Goal: Transaction & Acquisition: Download file/media

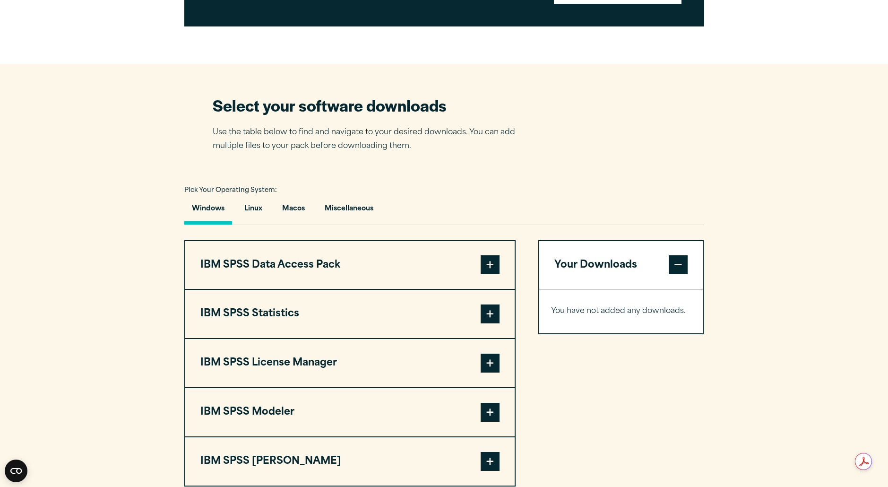
scroll to position [516, 0]
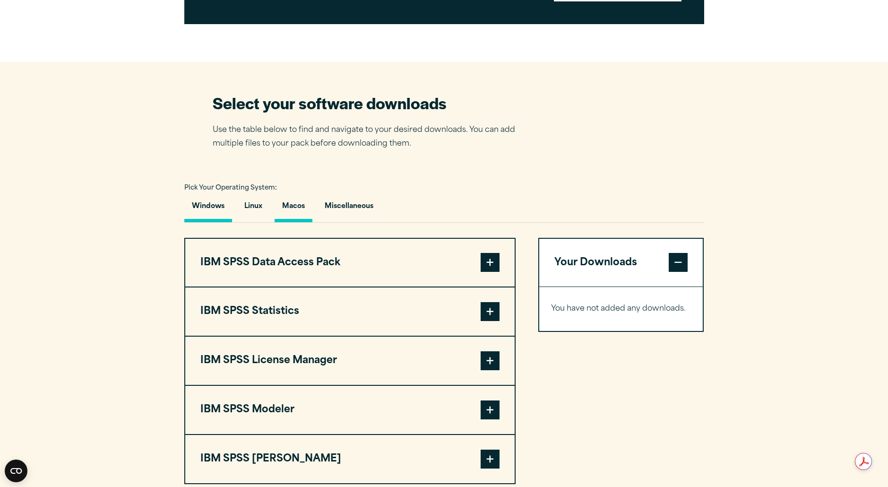
click at [289, 207] on button "Macos" at bounding box center [294, 208] width 38 height 27
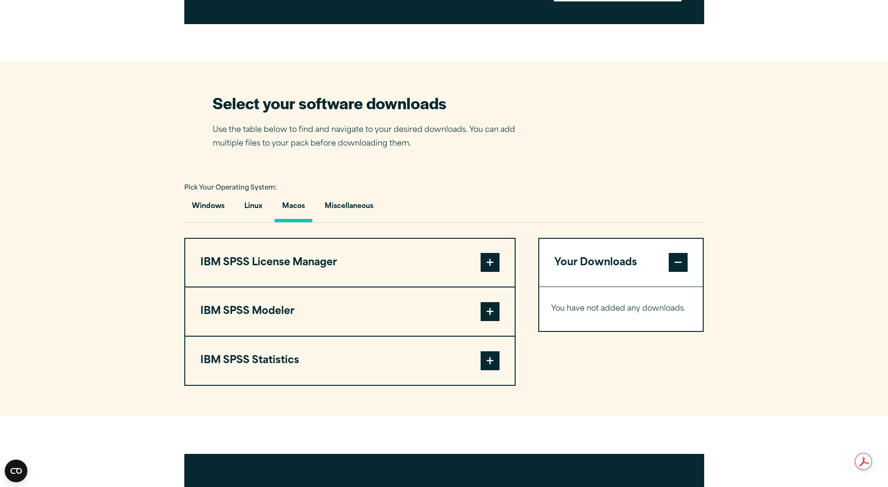
click at [486, 366] on span at bounding box center [490, 360] width 19 height 19
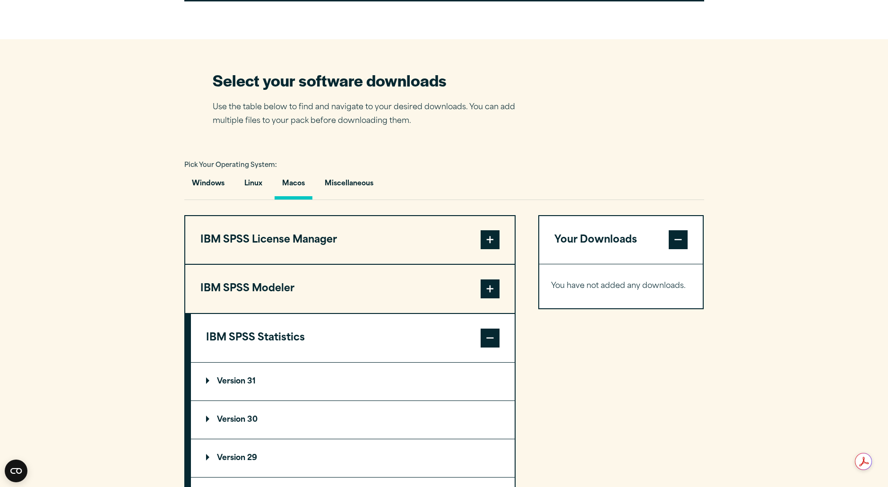
scroll to position [533, 0]
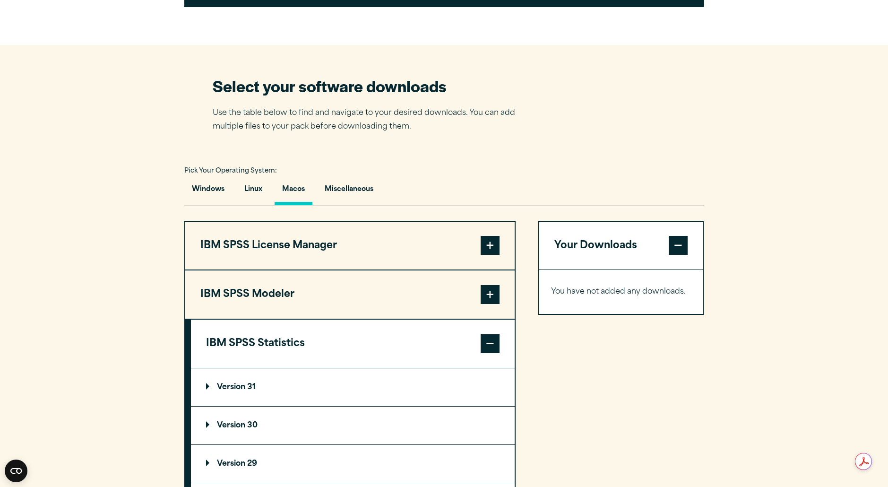
click at [487, 302] on span at bounding box center [490, 294] width 19 height 19
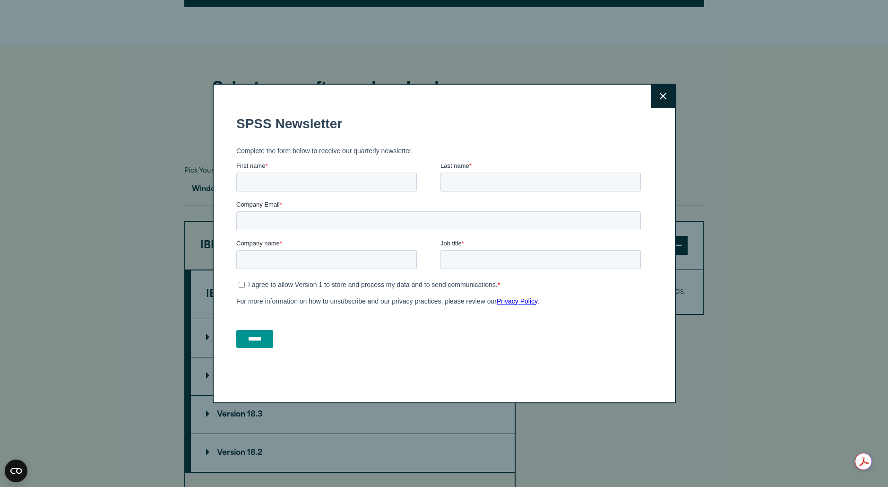
click at [664, 95] on icon at bounding box center [663, 96] width 7 height 7
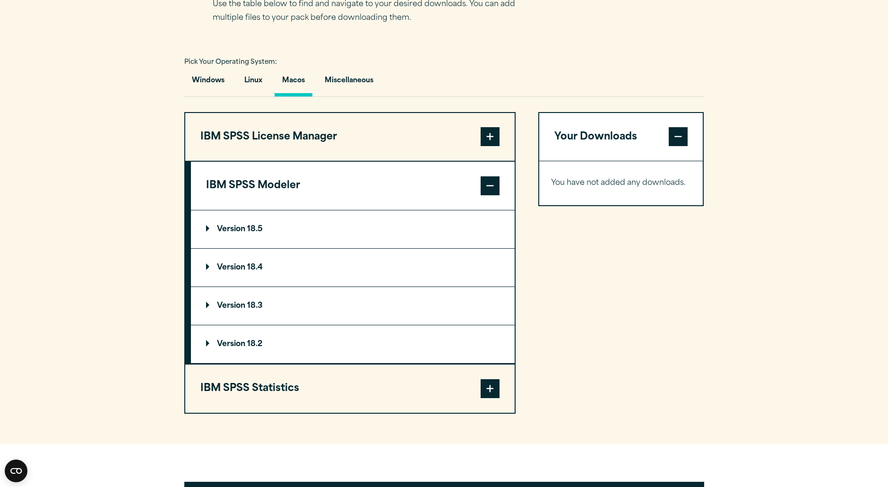
scroll to position [647, 0]
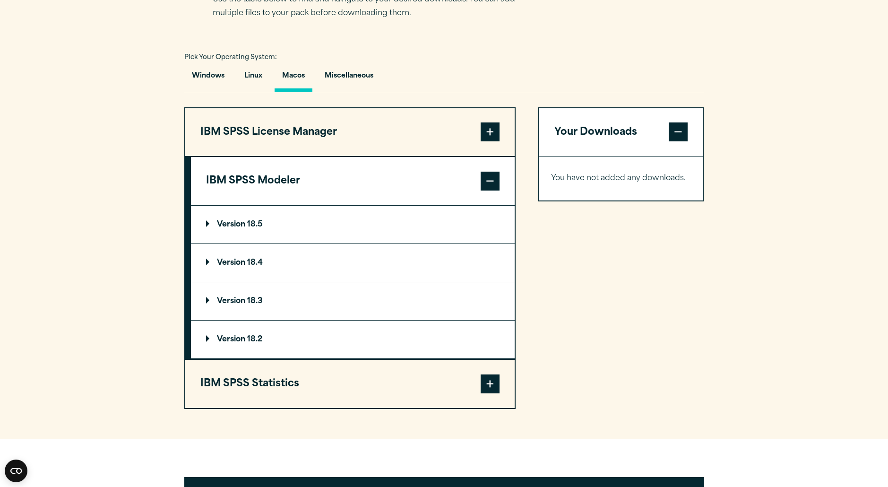
click at [228, 228] on p "Version 18.5" at bounding box center [234, 225] width 57 height 8
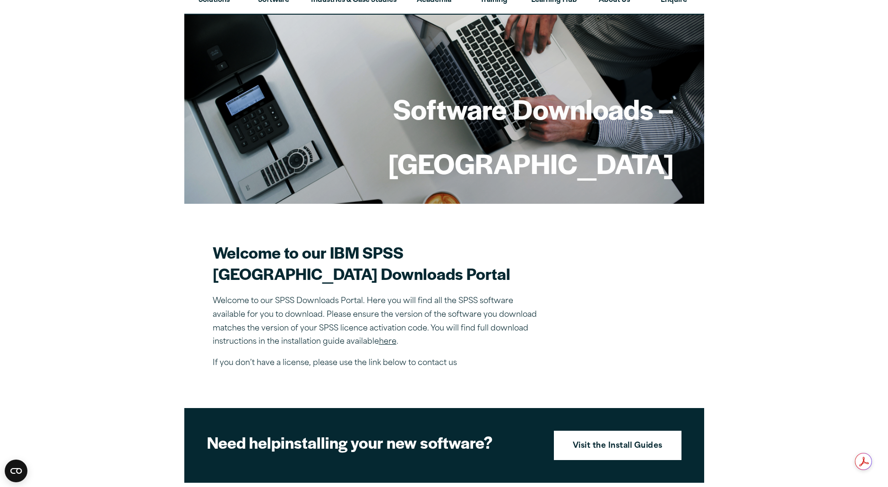
scroll to position [0, 0]
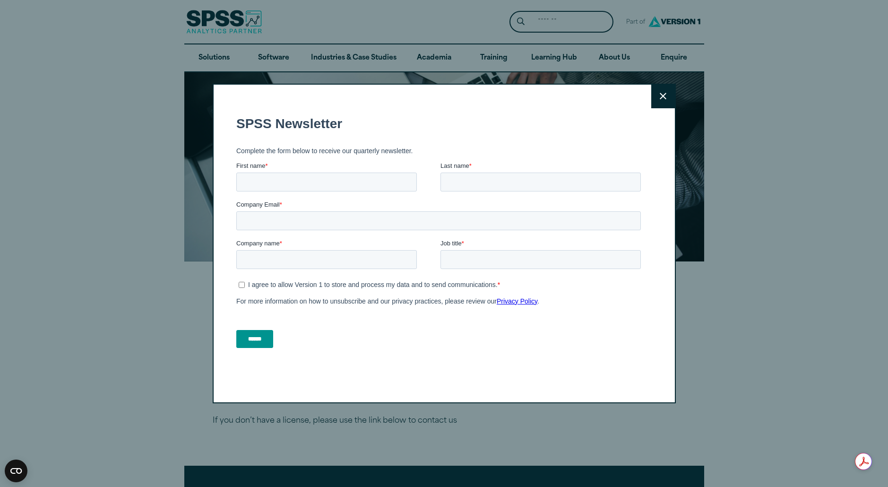
click at [665, 95] on icon at bounding box center [663, 96] width 7 height 7
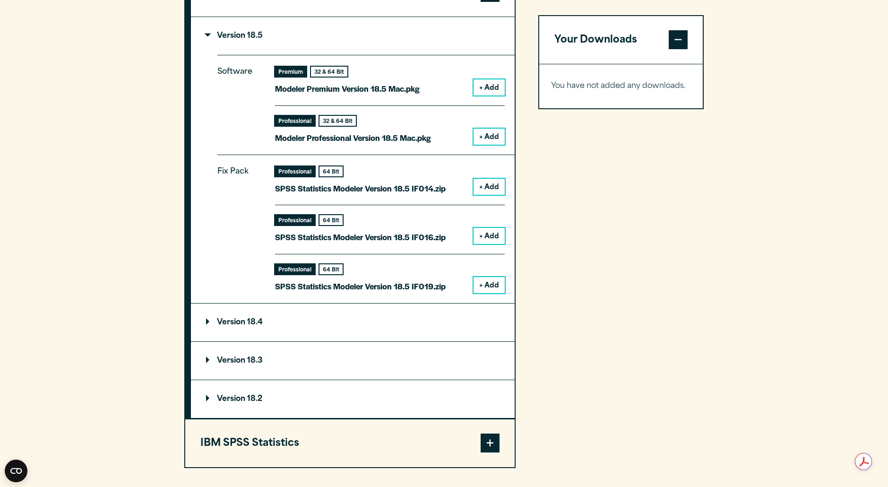
scroll to position [840, 0]
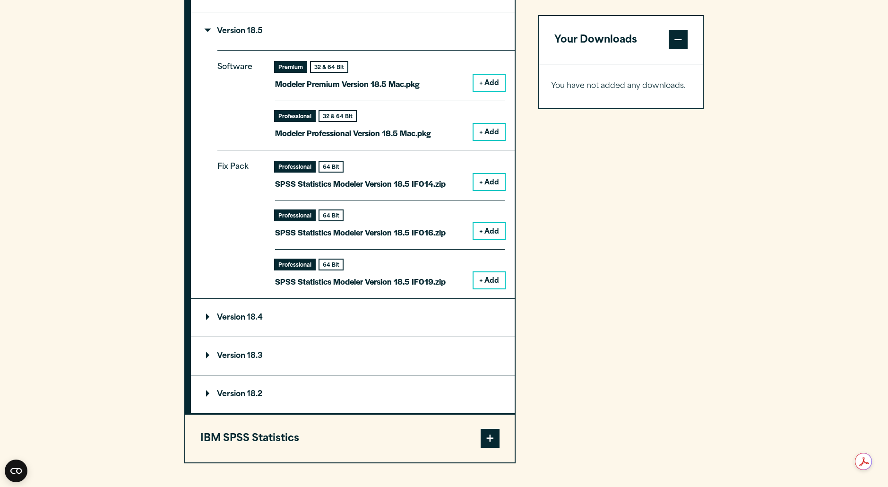
click at [488, 438] on span at bounding box center [490, 438] width 19 height 19
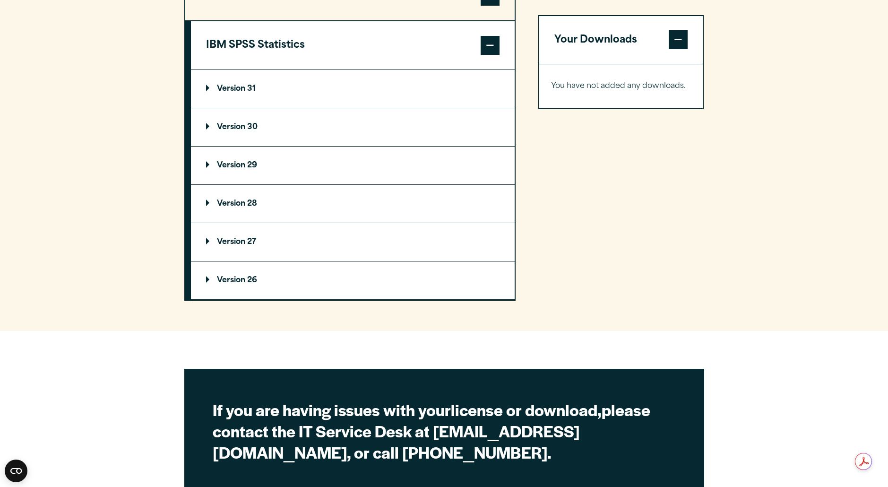
scroll to position [831, 0]
click at [226, 168] on p "Version 29" at bounding box center [231, 166] width 51 height 8
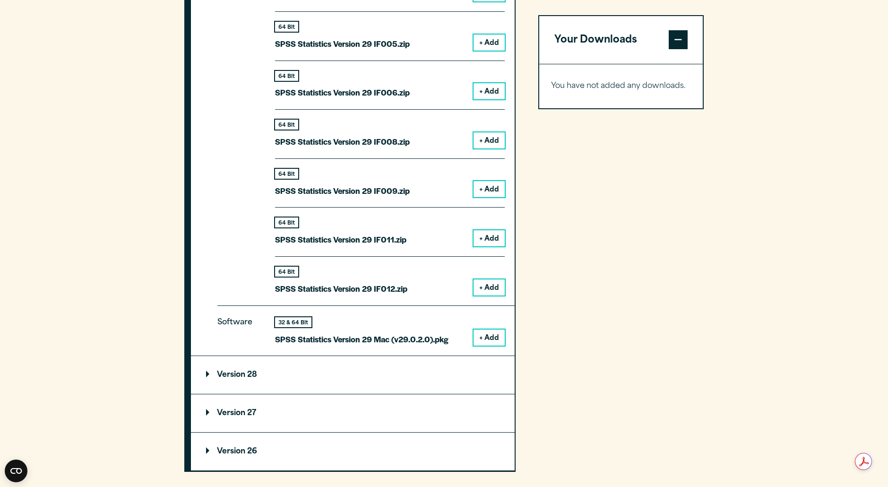
scroll to position [1156, 0]
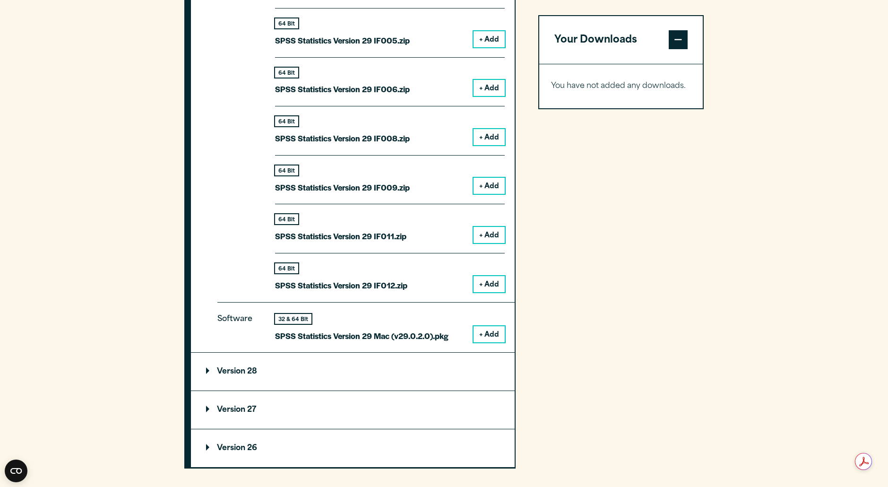
click at [489, 335] on button "+ Add" at bounding box center [489, 334] width 31 height 16
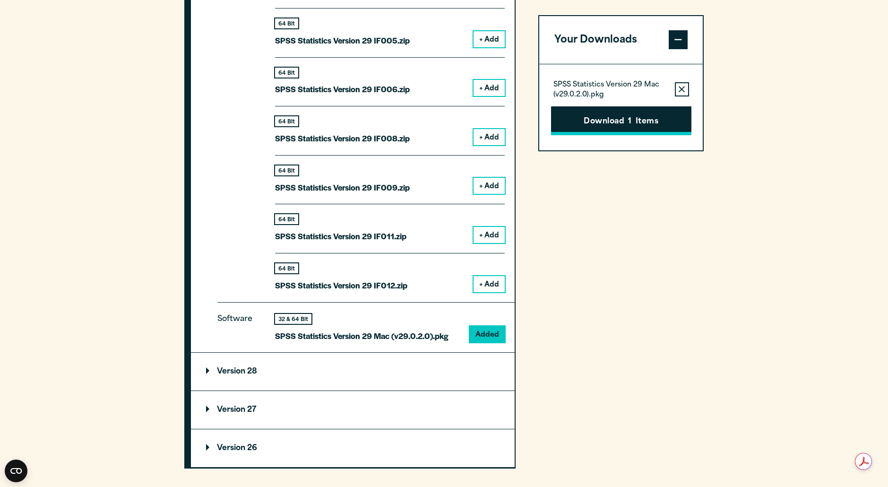
click at [617, 118] on button "Download 1 Items" at bounding box center [621, 120] width 140 height 29
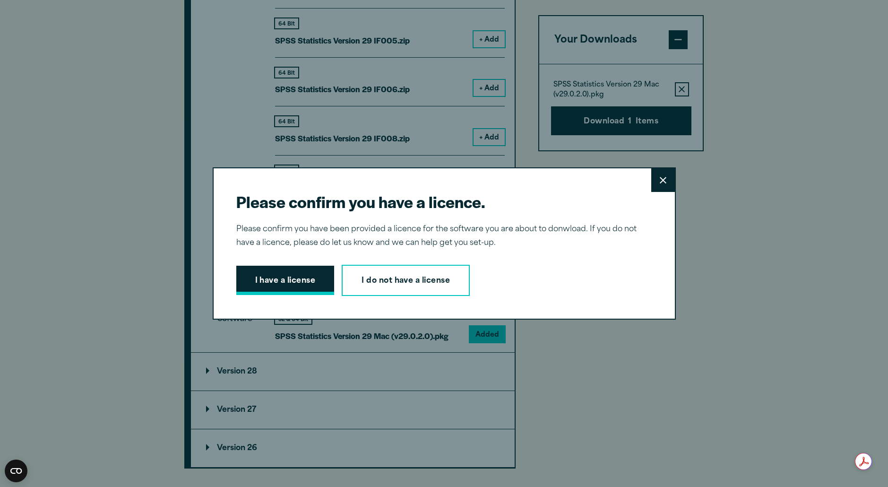
click at [277, 284] on button "I have a license" at bounding box center [285, 280] width 98 height 29
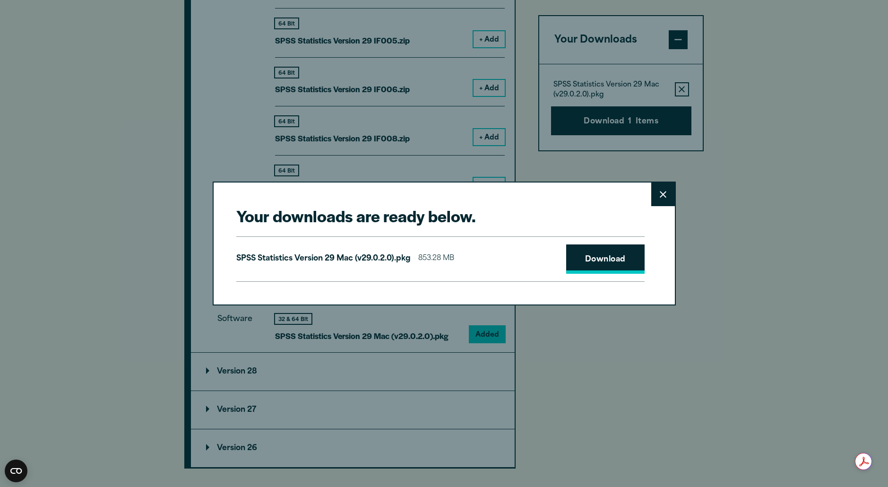
click at [596, 255] on link "Download" at bounding box center [605, 258] width 78 height 29
